Goal: Communication & Community: Participate in discussion

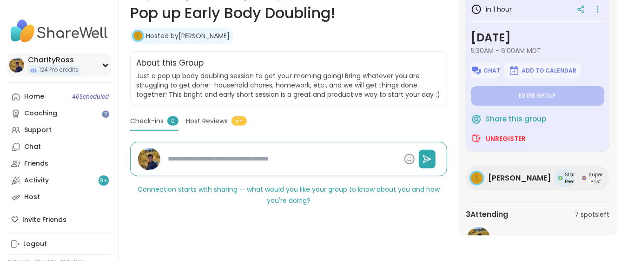
click at [104, 66] on icon at bounding box center [105, 65] width 7 height 5
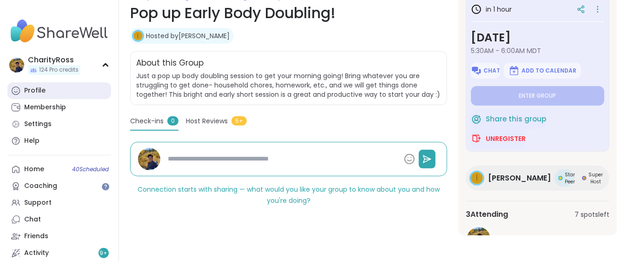
click at [75, 91] on link "Profile" at bounding box center [59, 90] width 104 height 17
type textarea "*"
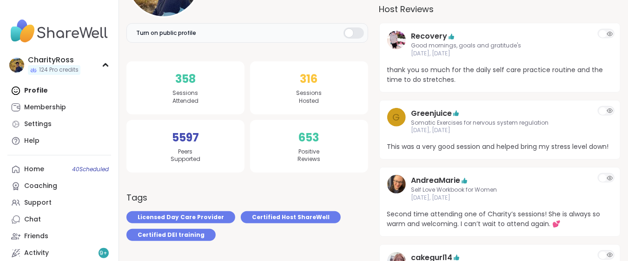
scroll to position [185, 0]
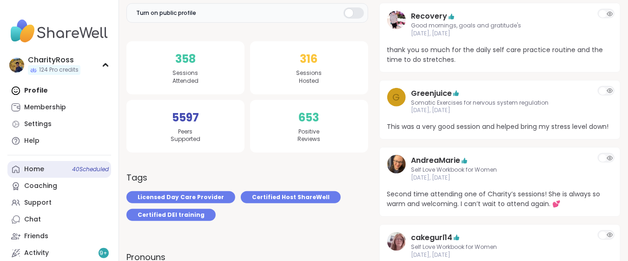
click at [60, 168] on link "Home 40 Scheduled" at bounding box center [59, 169] width 104 height 17
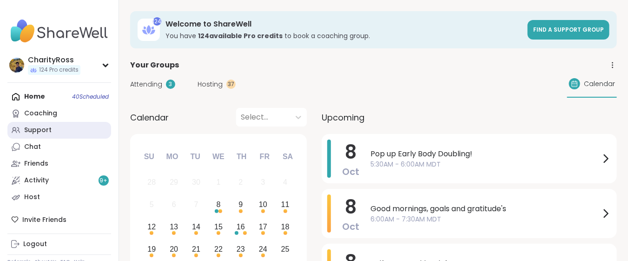
click at [52, 129] on link "Support" at bounding box center [59, 130] width 104 height 17
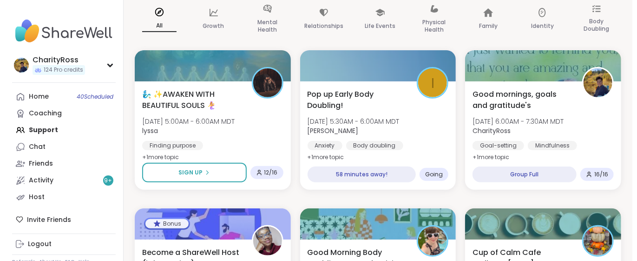
scroll to position [124, 0]
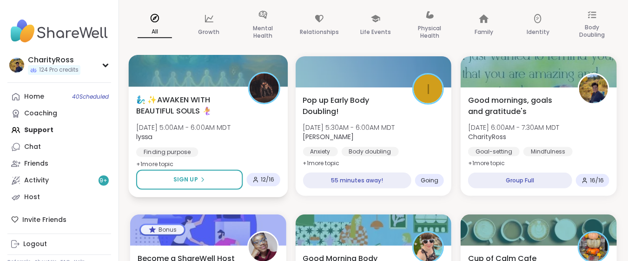
click at [257, 91] on img at bounding box center [263, 87] width 29 height 29
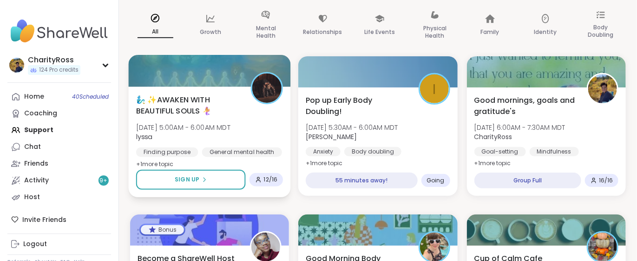
click at [265, 89] on img at bounding box center [266, 87] width 29 height 29
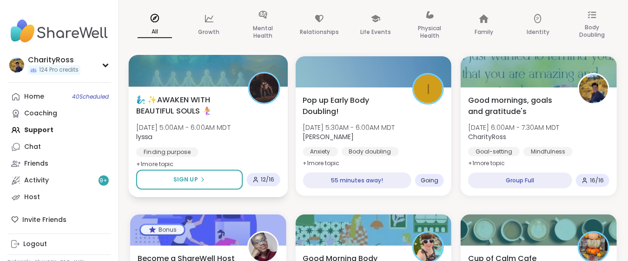
click at [265, 89] on img at bounding box center [263, 87] width 29 height 29
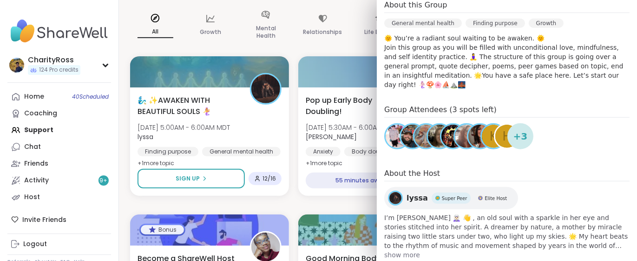
scroll to position [306, 0]
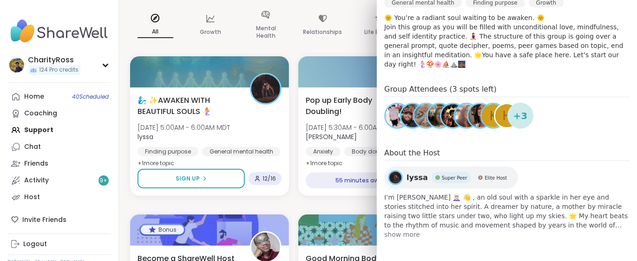
click at [390, 174] on img at bounding box center [396, 178] width 12 height 12
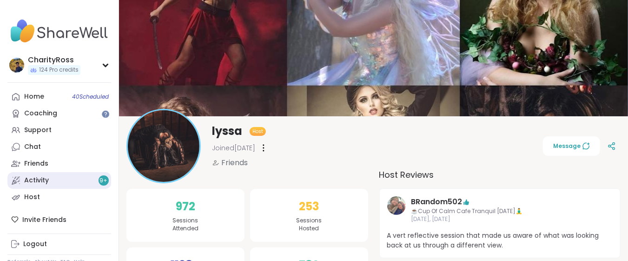
click at [37, 181] on div "Activity 9 +" at bounding box center [36, 180] width 25 height 9
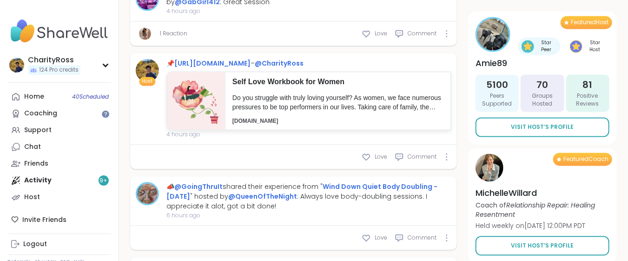
scroll to position [867, 0]
type textarea "*"
click at [101, 197] on link "Host" at bounding box center [59, 197] width 104 height 17
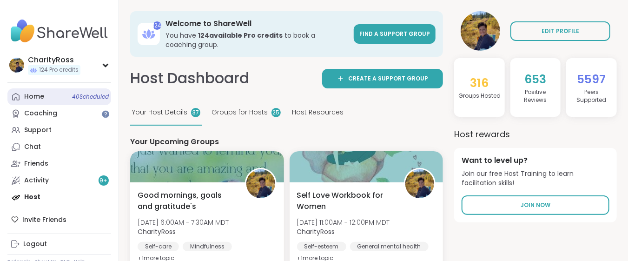
click at [91, 97] on span "40 Scheduled" at bounding box center [90, 96] width 37 height 7
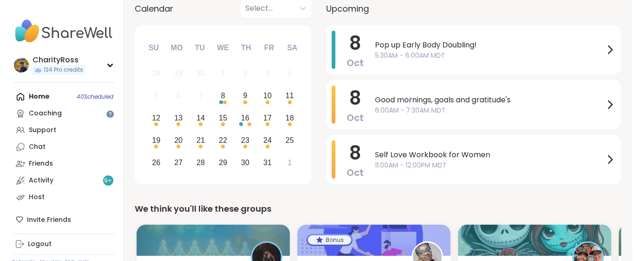
scroll to position [124, 0]
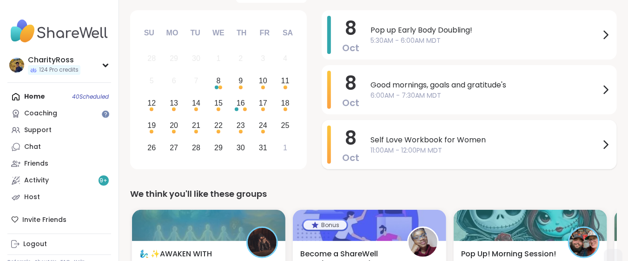
click at [410, 147] on span "11:00AM - 12:00PM MDT" at bounding box center [485, 151] width 230 height 10
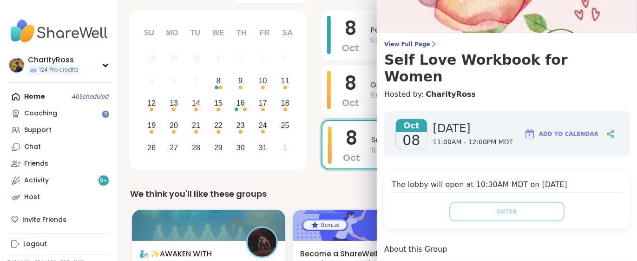
scroll to position [0, 0]
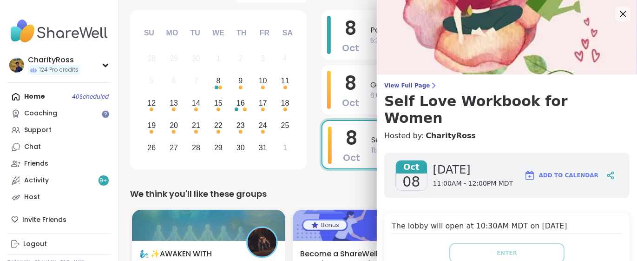
click at [615, 20] on div at bounding box center [623, 14] width 16 height 16
